Goal: Information Seeking & Learning: Learn about a topic

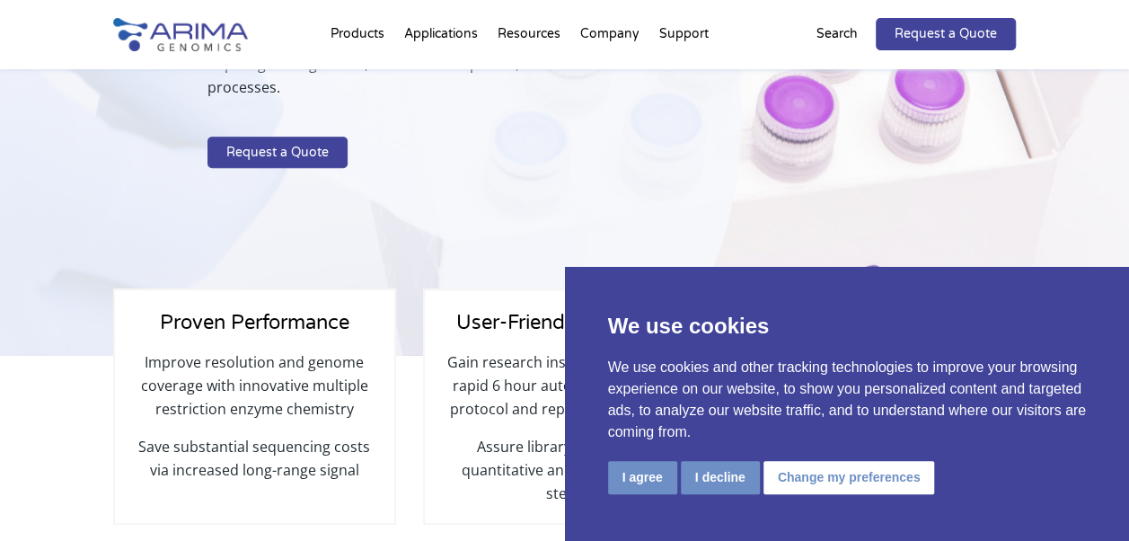
scroll to position [368, 0]
click at [707, 478] on button "I decline" at bounding box center [720, 477] width 79 height 33
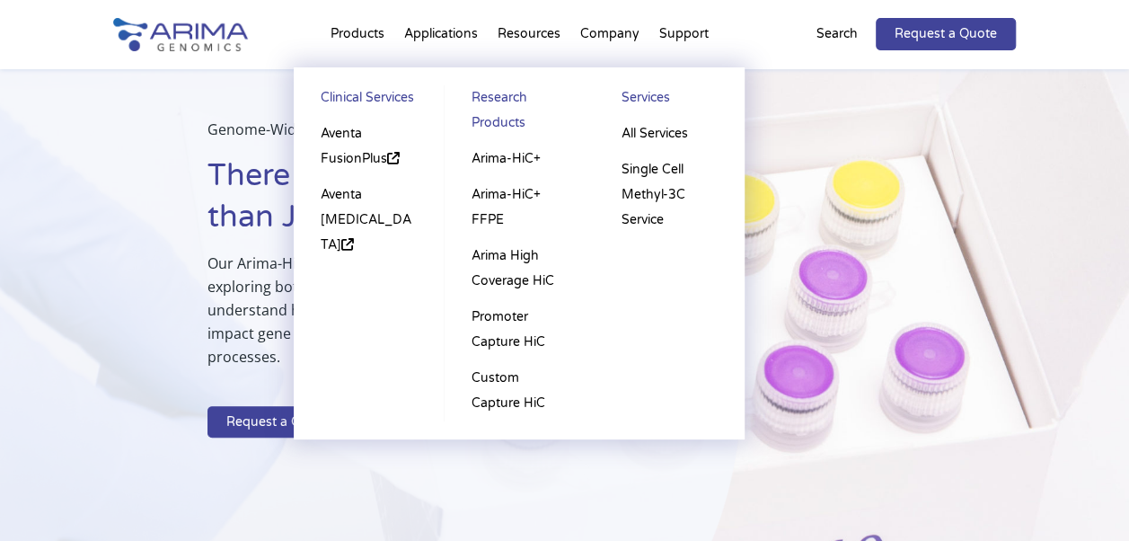
scroll to position [93, 0]
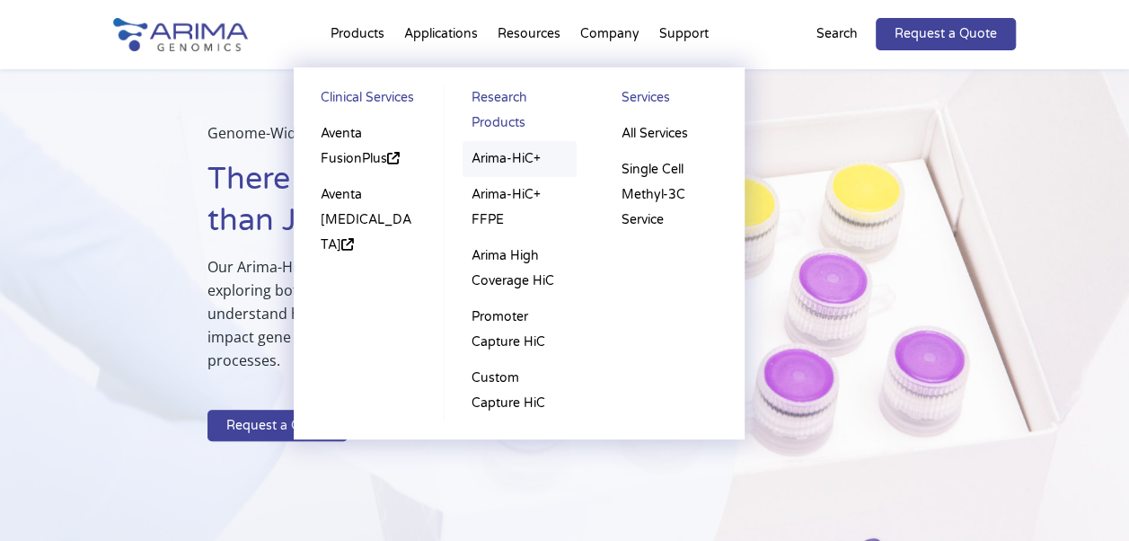
click at [514, 156] on link "Arima-HiC+" at bounding box center [520, 159] width 114 height 36
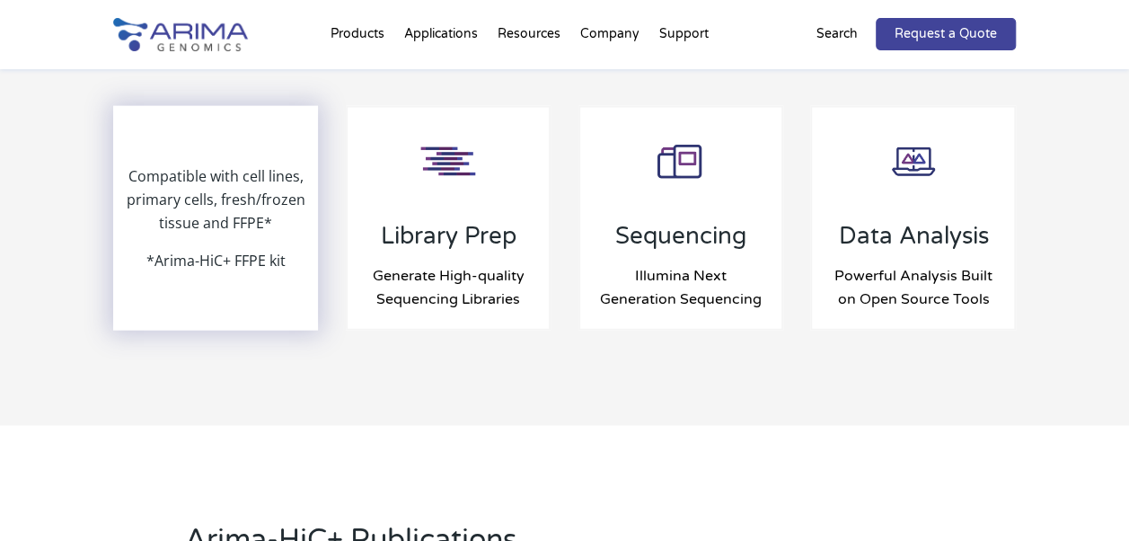
click at [247, 249] on p "*Arima-HiC+ FFPE kit" at bounding box center [215, 260] width 139 height 23
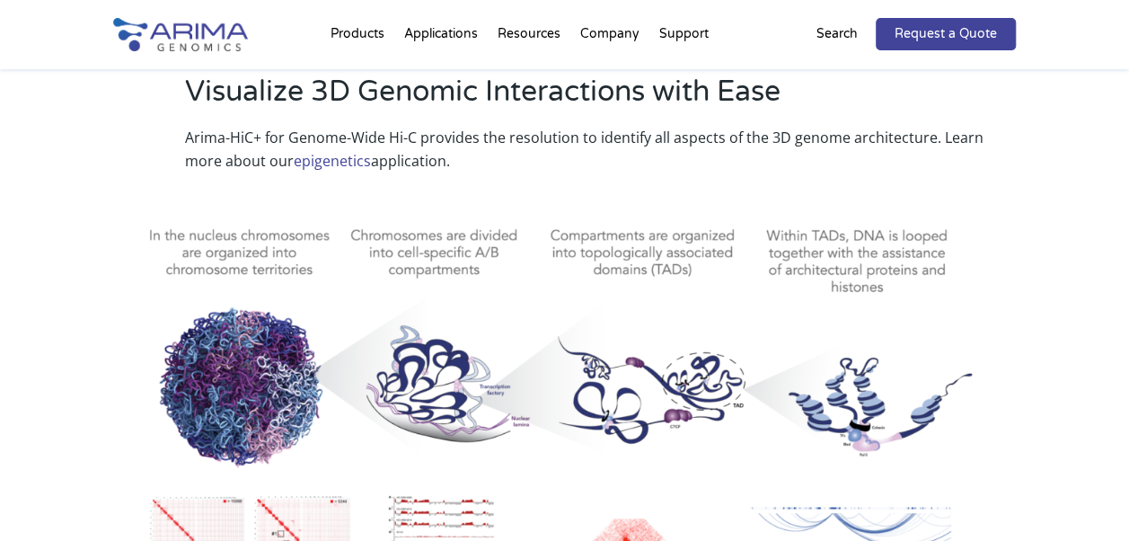
scroll to position [792, 0]
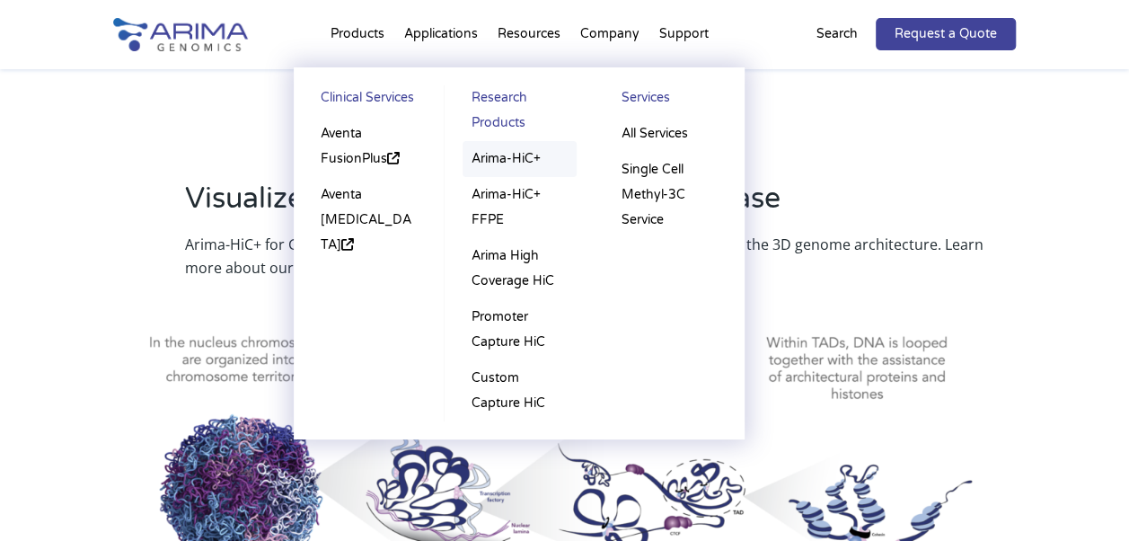
click at [500, 162] on link "Arima-HiC+" at bounding box center [520, 159] width 114 height 36
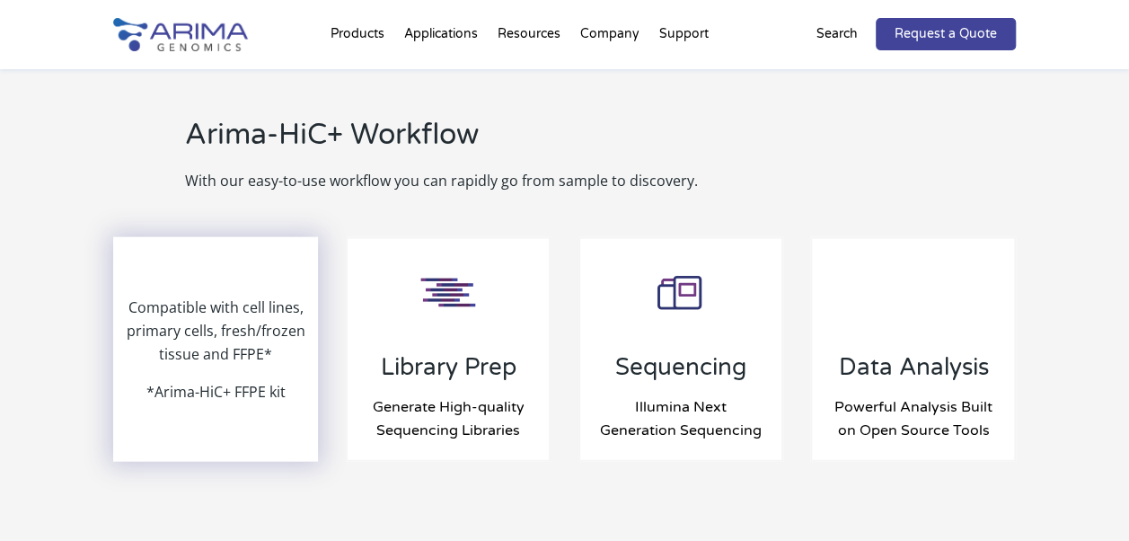
scroll to position [1881, 0]
click at [233, 244] on div "Compatible with cell lines, primary cells, fresh/frozen tissue and FFPE* *Arima…" at bounding box center [216, 348] width 202 height 221
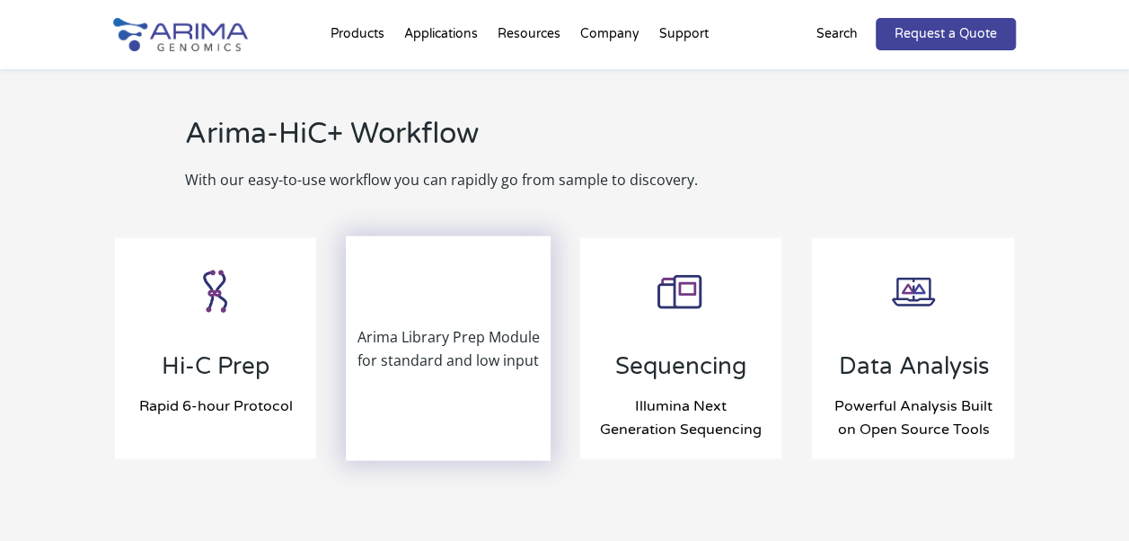
click at [410, 331] on div "Arima Library Prep Module for standard and low input" at bounding box center [449, 348] width 202 height 221
click at [431, 325] on p "Arima Library Prep Module for standard and low input" at bounding box center [449, 348] width 202 height 47
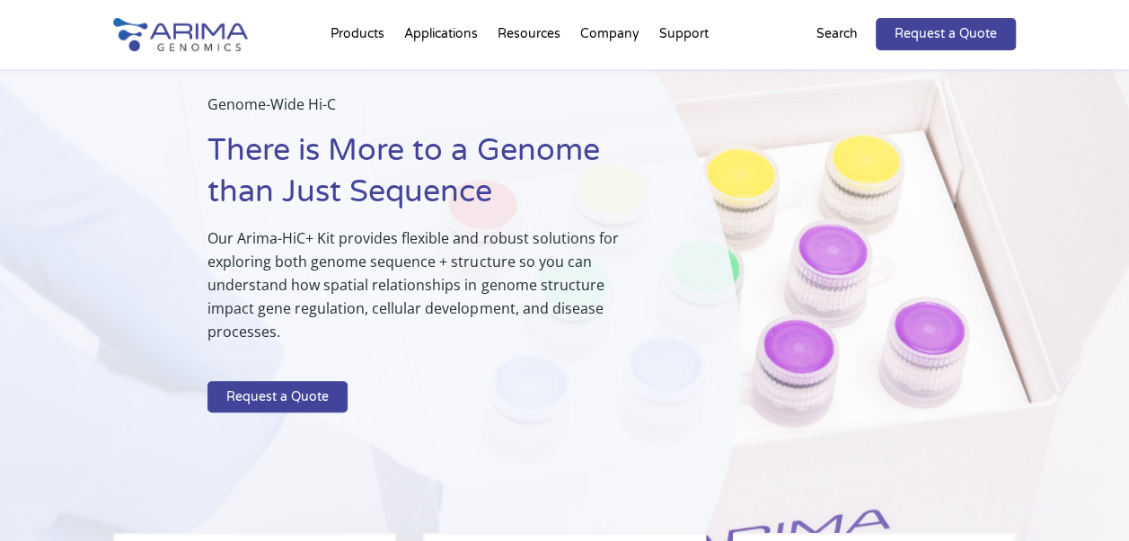
scroll to position [23, 0]
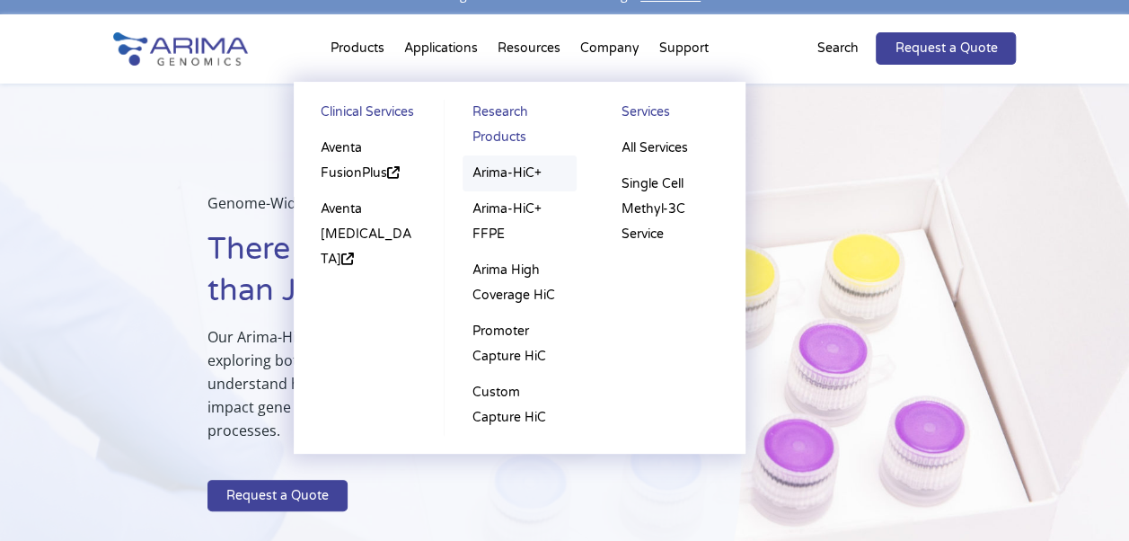
click at [504, 174] on link "Arima-HiC+" at bounding box center [520, 173] width 114 height 36
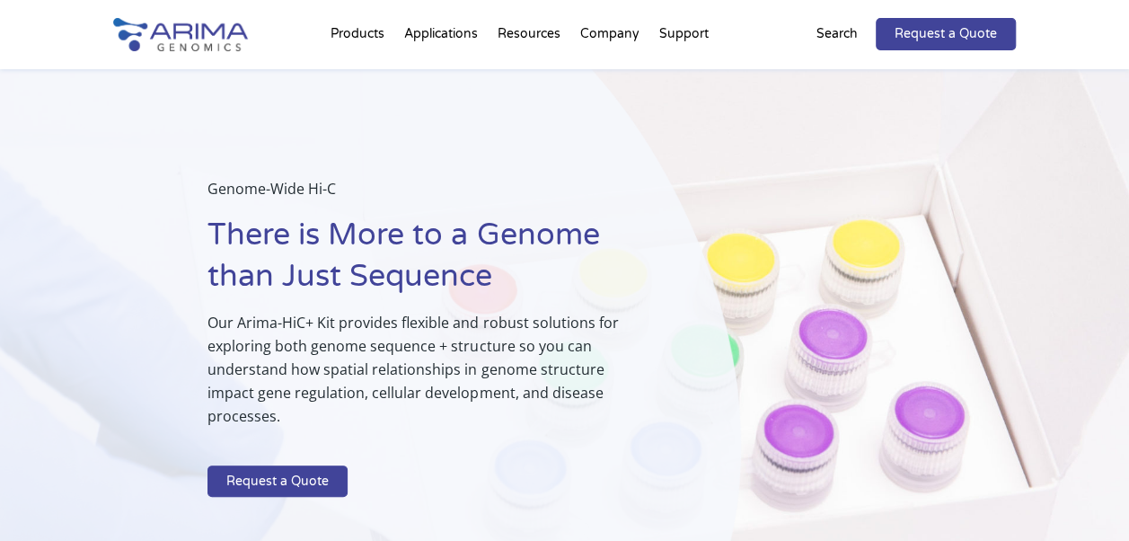
scroll to position [3, 0]
